Goal: Transaction & Acquisition: Book appointment/travel/reservation

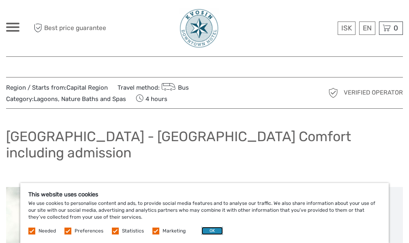
click at [211, 230] on button "OK" at bounding box center [211, 230] width 21 height 8
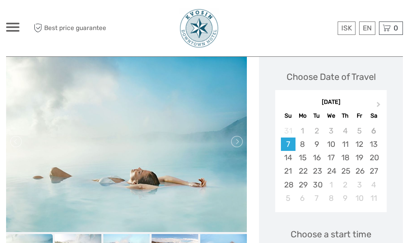
scroll to position [121, 0]
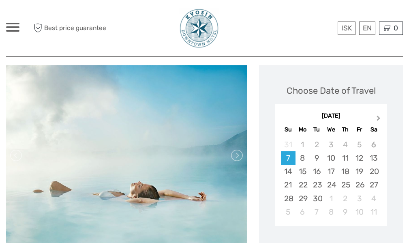
click at [378, 114] on span "Next Month" at bounding box center [378, 120] width 0 height 12
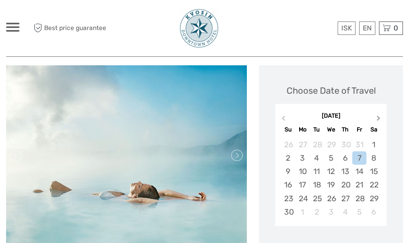
click at [378, 114] on span "Next Month" at bounding box center [378, 120] width 0 height 12
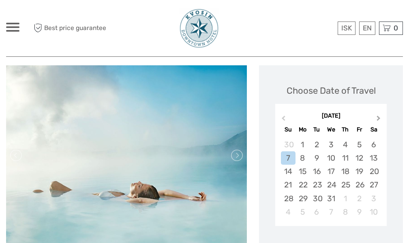
click at [378, 114] on span "Next Month" at bounding box center [378, 120] width 0 height 12
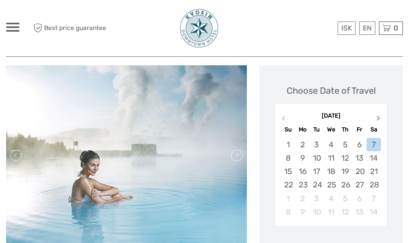
click at [378, 114] on span "Next Month" at bounding box center [378, 120] width 0 height 12
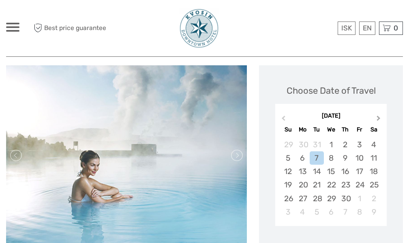
click at [378, 114] on span "Next Month" at bounding box center [378, 120] width 0 height 12
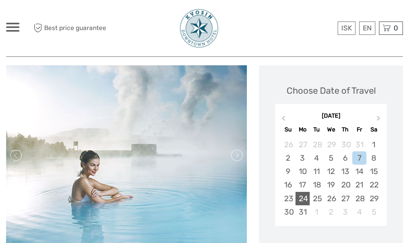
click at [301, 192] on div "24" at bounding box center [302, 198] width 14 height 13
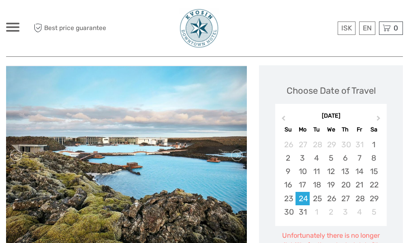
click at [98, 140] on img at bounding box center [126, 155] width 241 height 178
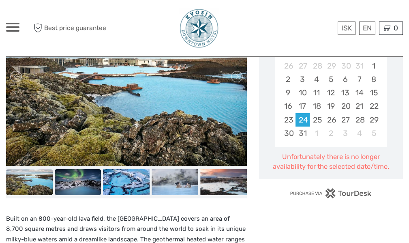
scroll to position [202, 0]
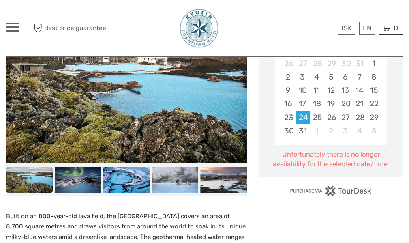
click at [40, 166] on img at bounding box center [29, 179] width 47 height 26
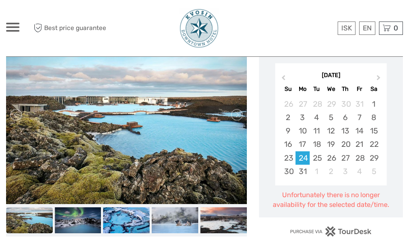
click at [140, 121] on img at bounding box center [126, 115] width 241 height 178
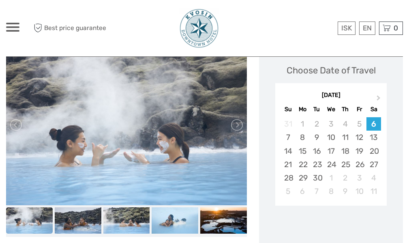
scroll to position [81, 0]
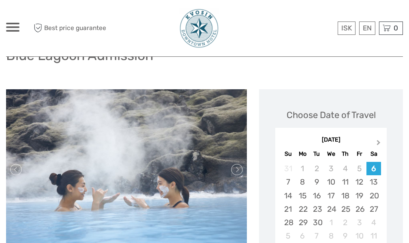
click at [378, 141] on span "Next Month" at bounding box center [378, 144] width 0 height 12
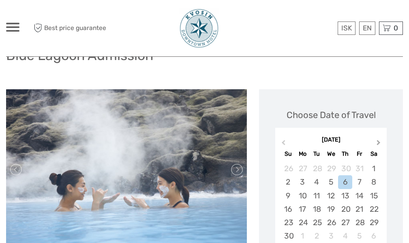
click at [378, 141] on span "Next Month" at bounding box center [378, 144] width 0 height 12
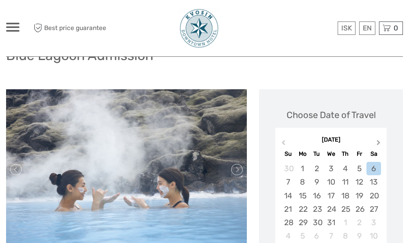
click at [378, 141] on span "Next Month" at bounding box center [378, 144] width 0 height 12
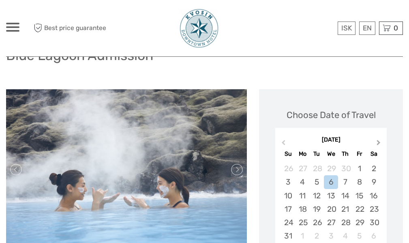
click at [378, 141] on span "Next Month" at bounding box center [378, 144] width 0 height 12
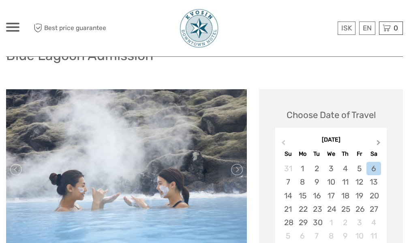
click at [378, 141] on span "Next Month" at bounding box center [378, 144] width 0 height 12
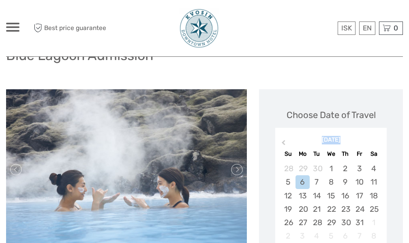
click at [376, 141] on div "[DATE]" at bounding box center [330, 140] width 111 height 9
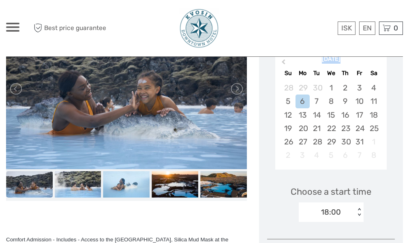
scroll to position [162, 0]
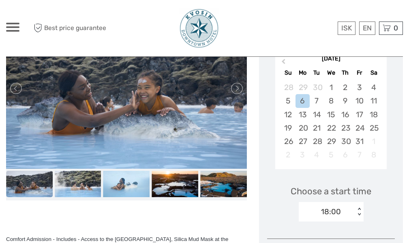
click at [399, 133] on div "Choose Date of Travel July 2026 Previous Month July 2026 Su Mo Tu We Th Fr Sa 2…" at bounding box center [331, 247] width 144 height 479
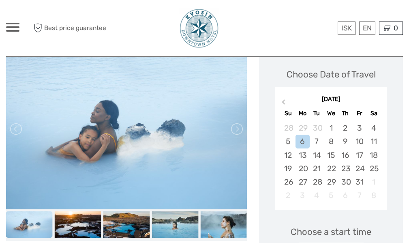
scroll to position [81, 0]
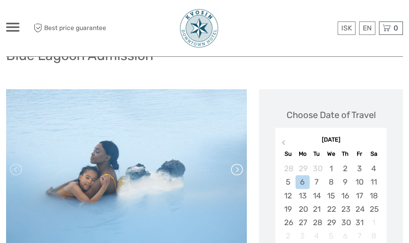
click at [234, 173] on link at bounding box center [236, 169] width 13 height 13
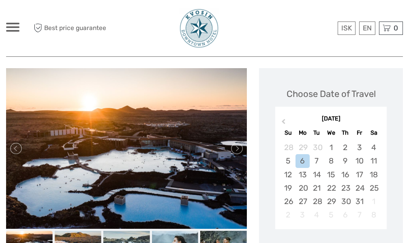
scroll to position [121, 0]
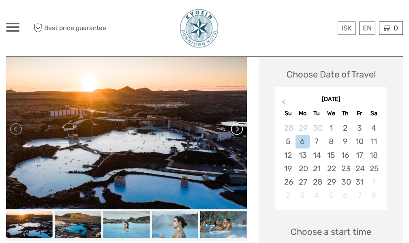
click at [239, 132] on link at bounding box center [236, 128] width 13 height 13
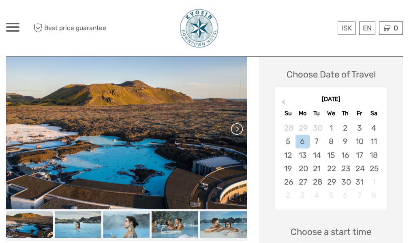
click at [237, 128] on link at bounding box center [236, 128] width 13 height 13
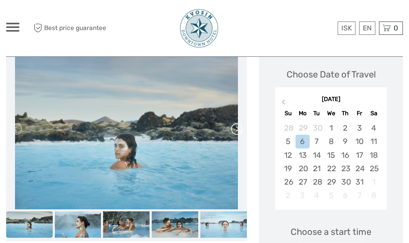
click at [237, 128] on link at bounding box center [236, 128] width 13 height 13
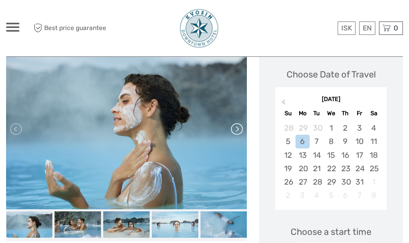
click at [237, 128] on link at bounding box center [236, 128] width 13 height 13
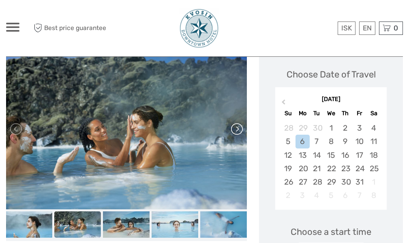
click at [237, 128] on link at bounding box center [236, 128] width 13 height 13
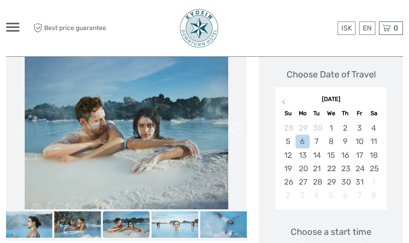
click at [237, 128] on link at bounding box center [236, 128] width 13 height 13
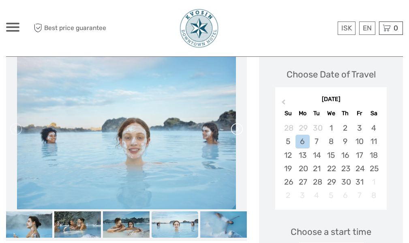
click at [237, 128] on link at bounding box center [236, 128] width 13 height 13
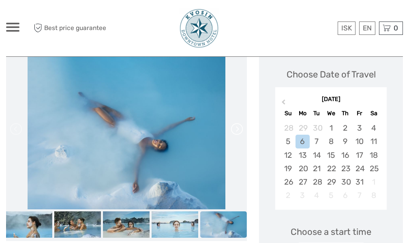
click at [237, 128] on link at bounding box center [236, 128] width 13 height 13
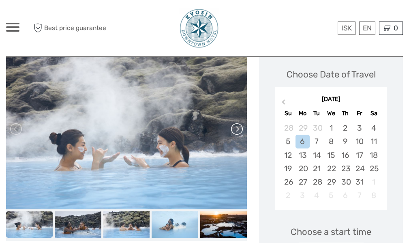
click at [237, 128] on link at bounding box center [236, 128] width 13 height 13
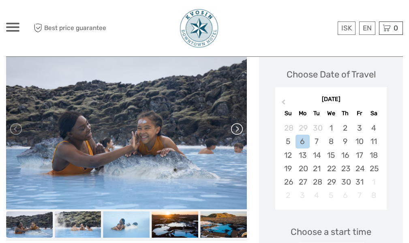
click at [237, 128] on link at bounding box center [236, 128] width 13 height 13
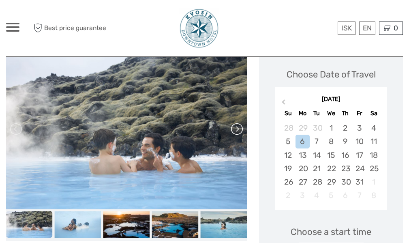
click at [237, 128] on link at bounding box center [236, 128] width 13 height 13
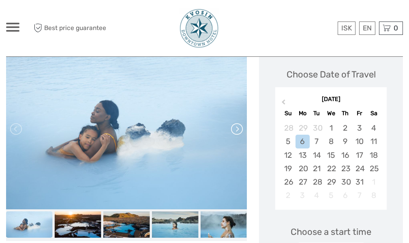
click at [237, 128] on link at bounding box center [236, 128] width 13 height 13
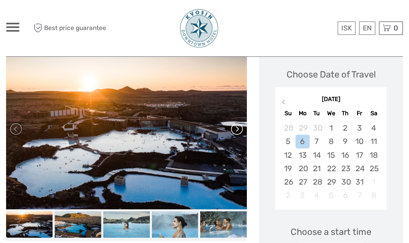
click at [237, 128] on link at bounding box center [236, 128] width 13 height 13
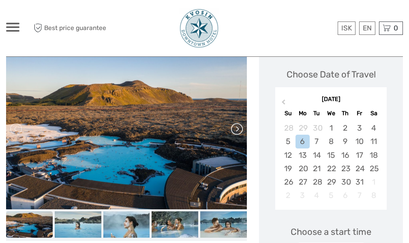
click at [237, 128] on link at bounding box center [236, 128] width 13 height 13
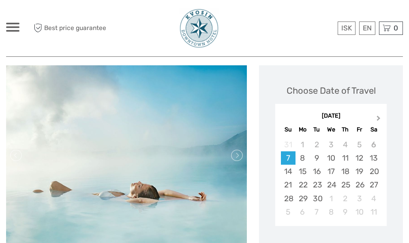
click at [378, 114] on span "Next Month" at bounding box center [378, 120] width 0 height 12
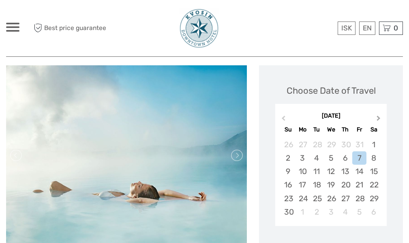
click at [378, 114] on span "Next Month" at bounding box center [378, 120] width 0 height 12
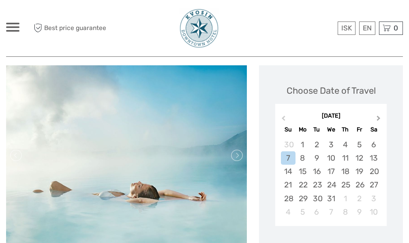
click at [378, 114] on span "Next Month" at bounding box center [378, 120] width 0 height 12
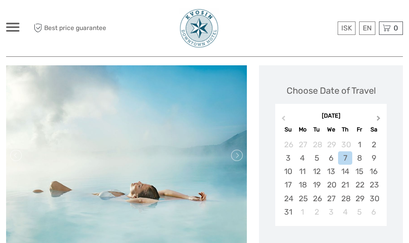
click at [378, 114] on span "Next Month" at bounding box center [378, 120] width 0 height 12
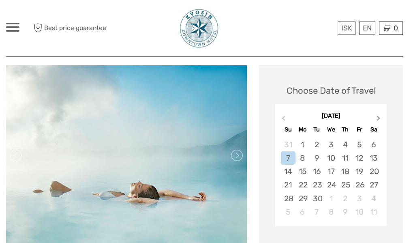
click at [378, 114] on span "Next Month" at bounding box center [378, 120] width 0 height 12
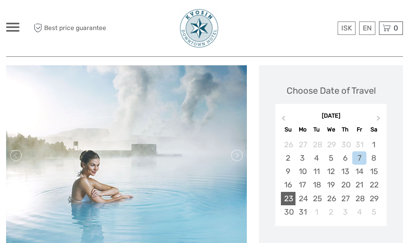
click at [289, 192] on div "23" at bounding box center [288, 198] width 14 height 13
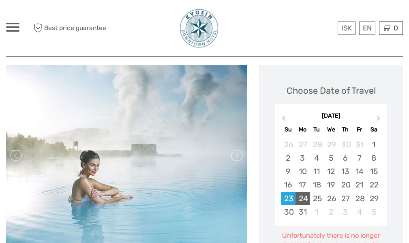
click at [300, 192] on div "24" at bounding box center [302, 198] width 14 height 13
click at [314, 192] on div "25" at bounding box center [316, 198] width 14 height 13
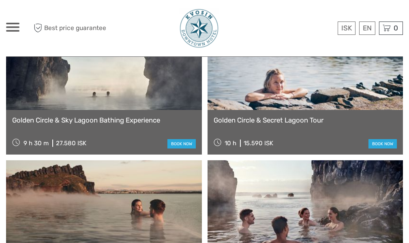
scroll to position [1012, 0]
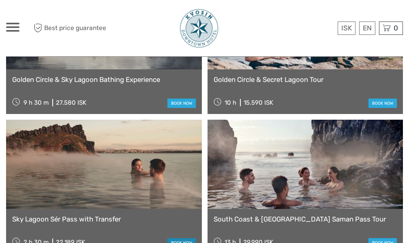
click at [173, 238] on link "book now" at bounding box center [181, 242] width 28 height 9
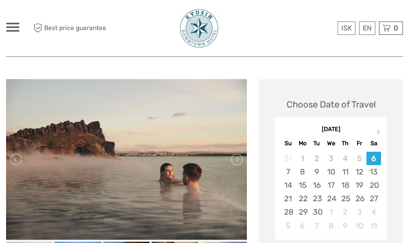
scroll to position [81, 0]
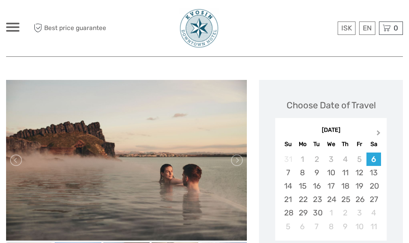
click at [378, 131] on span "Next Month" at bounding box center [378, 134] width 0 height 12
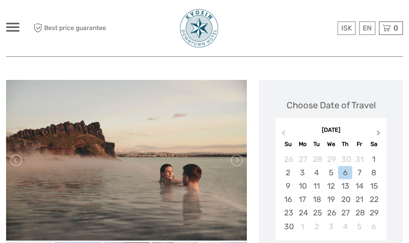
click at [378, 131] on span "Next Month" at bounding box center [378, 134] width 0 height 12
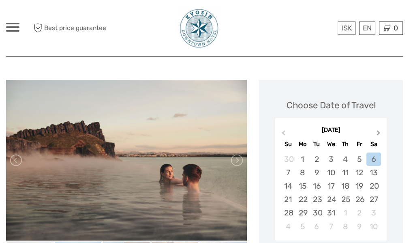
click at [378, 131] on span "Next Month" at bounding box center [378, 134] width 0 height 12
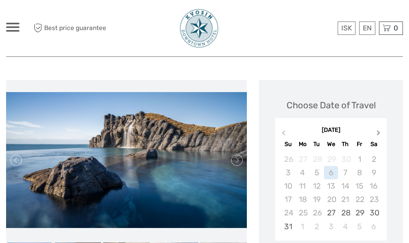
click at [378, 131] on span "Next Month" at bounding box center [378, 134] width 0 height 12
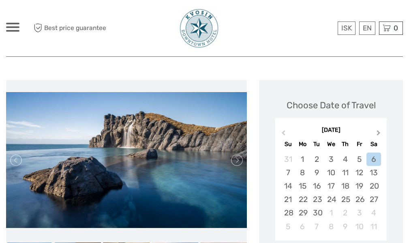
click at [378, 131] on span "Next Month" at bounding box center [378, 134] width 0 height 12
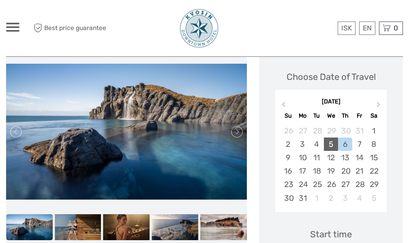
scroll to position [121, 0]
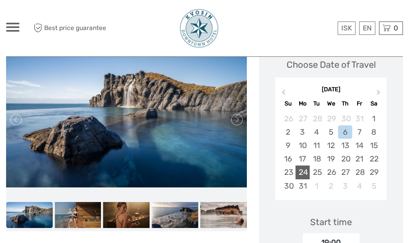
click at [302, 171] on div "24" at bounding box center [302, 171] width 14 height 13
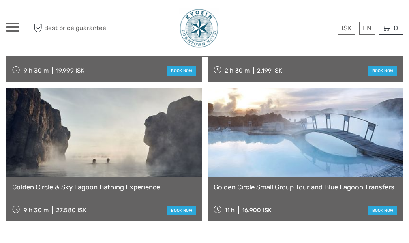
scroll to position [1336, 0]
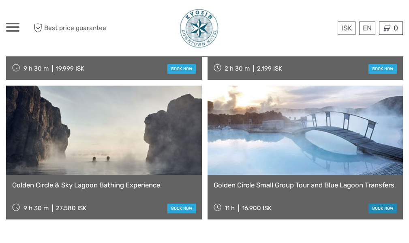
click at [384, 203] on link "book now" at bounding box center [382, 207] width 28 height 9
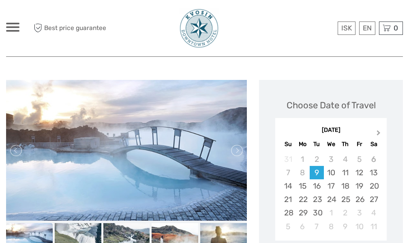
click at [375, 131] on button "Next Month" at bounding box center [379, 134] width 13 height 13
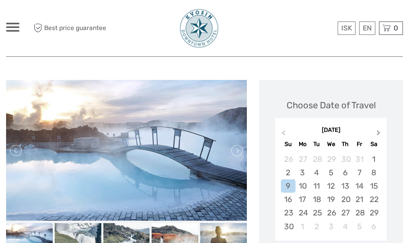
click at [375, 131] on button "Next Month" at bounding box center [379, 134] width 13 height 13
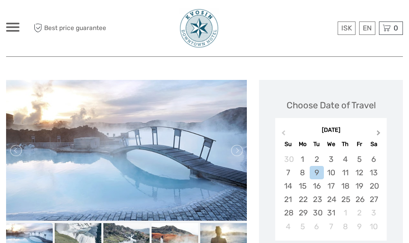
click at [375, 131] on button "Next Month" at bounding box center [379, 134] width 13 height 13
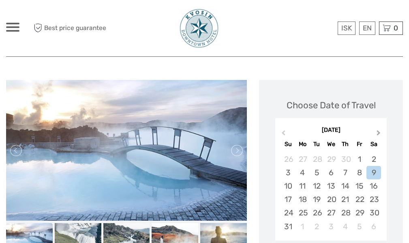
click at [375, 131] on button "Next Month" at bounding box center [379, 134] width 13 height 13
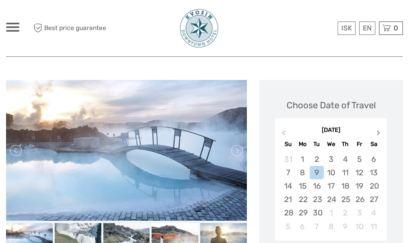
click at [375, 131] on button "Next Month" at bounding box center [379, 134] width 13 height 13
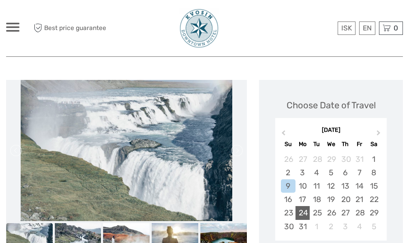
click at [305, 210] on div "24" at bounding box center [302, 212] width 14 height 13
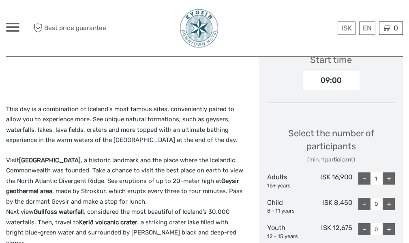
scroll to position [81, 0]
